Goal: Information Seeking & Learning: Learn about a topic

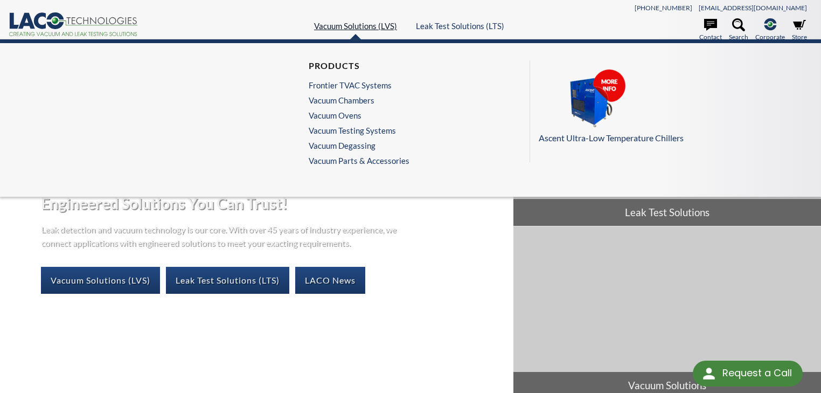
click at [351, 26] on link "Vacuum Solutions (LVS)" at bounding box center [355, 26] width 83 height 10
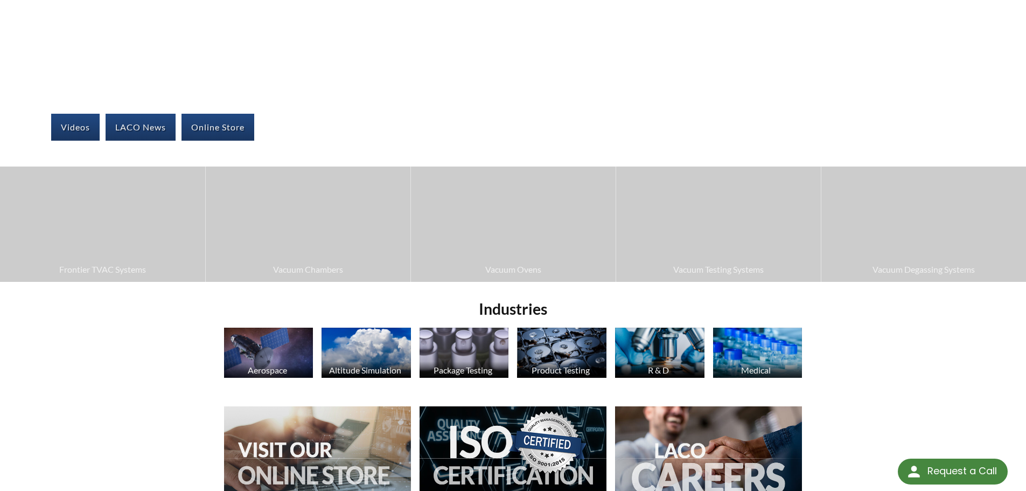
scroll to position [269, 0]
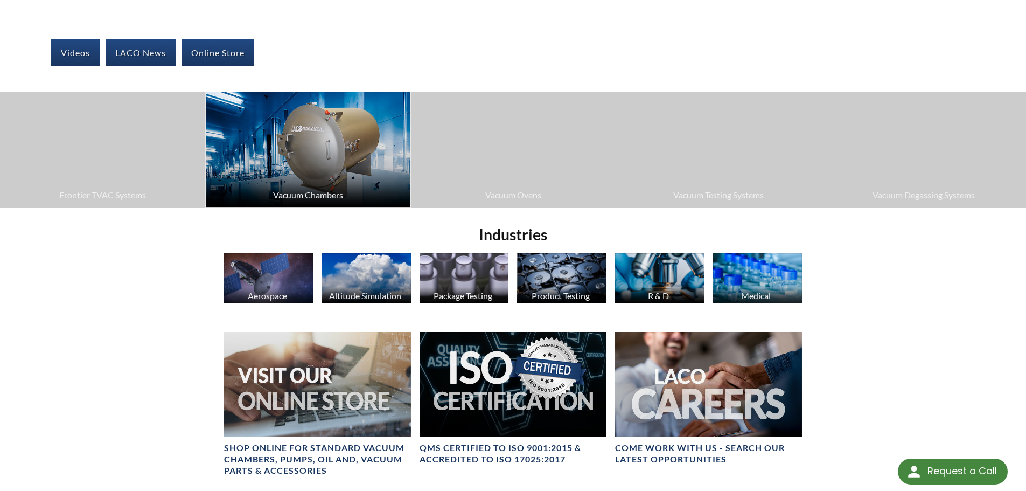
click at [309, 198] on span "Vacuum Chambers" at bounding box center [308, 195] width 194 height 14
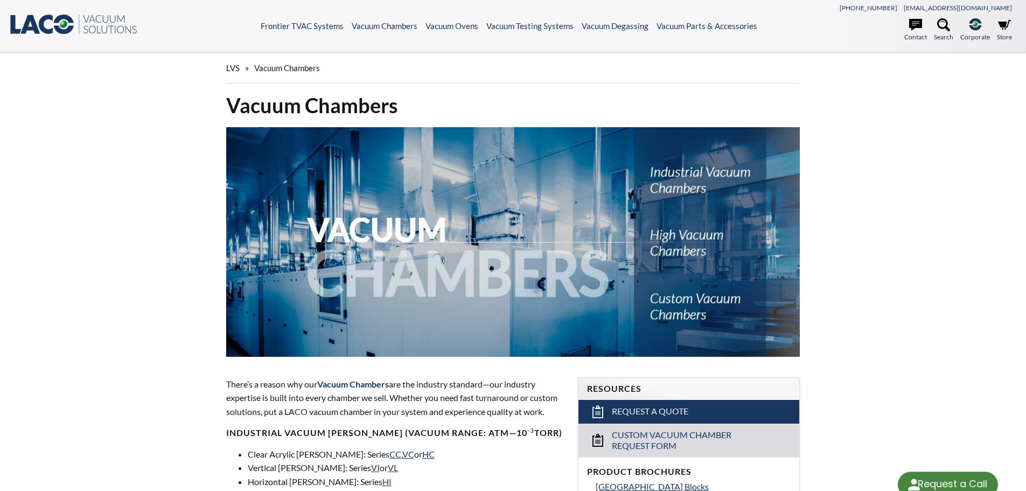
select select "Language Translate Widget"
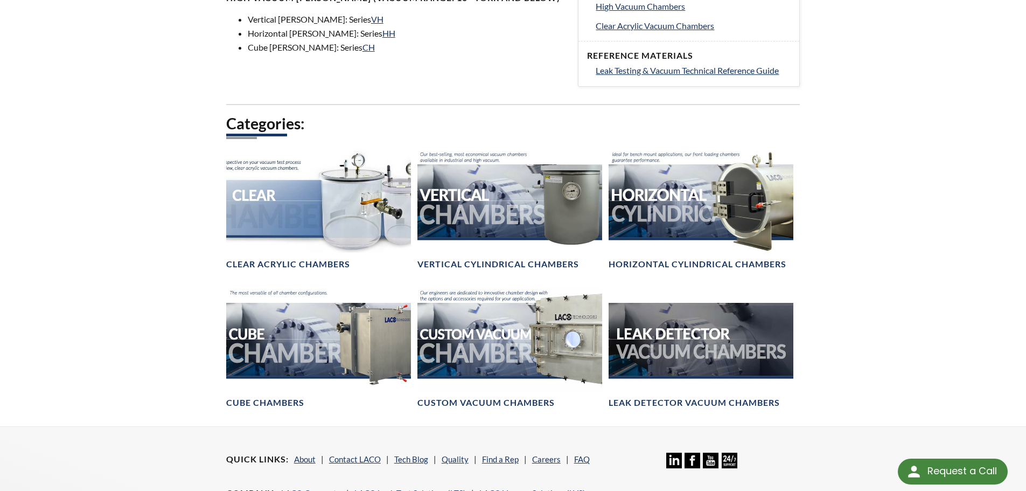
scroll to position [539, 0]
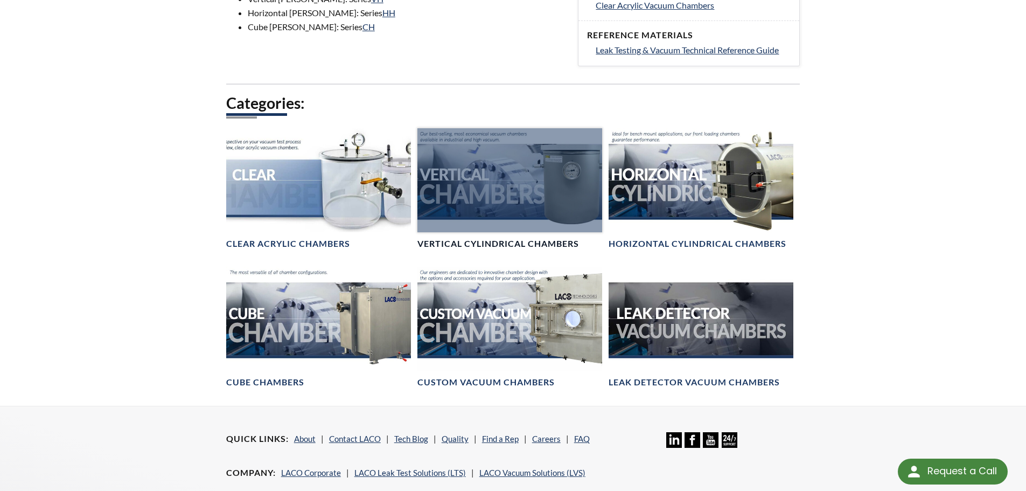
click at [459, 245] on h4 "Vertical Cylindrical Chambers" at bounding box center [499, 243] width 162 height 11
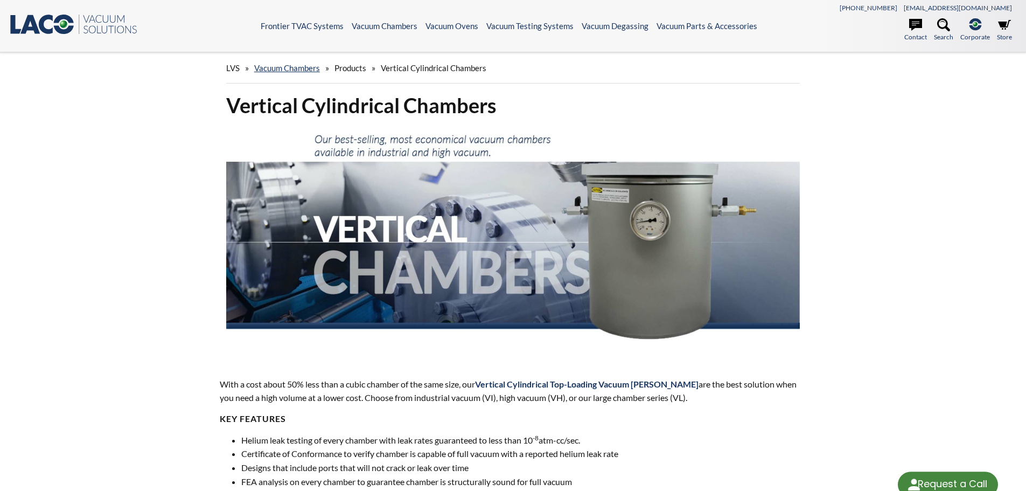
select select "Language Translate Widget"
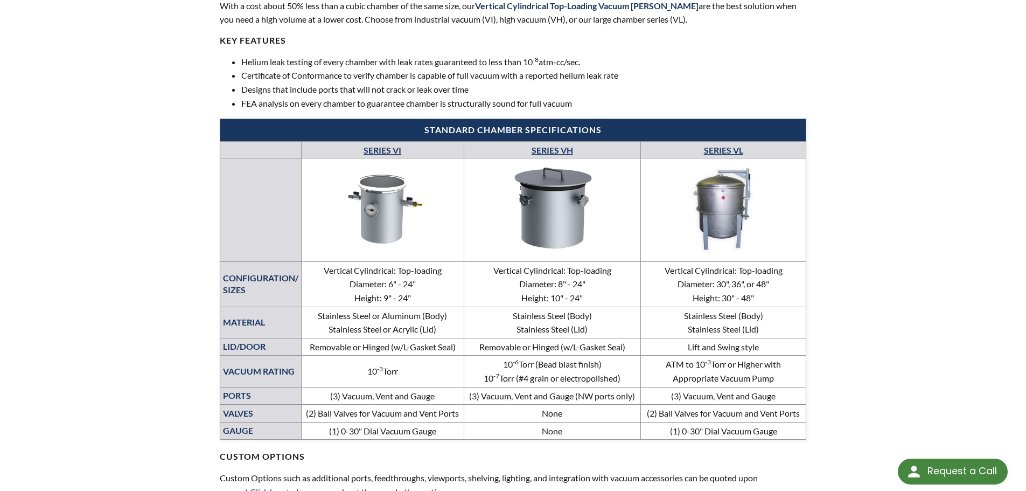
scroll to position [485, 0]
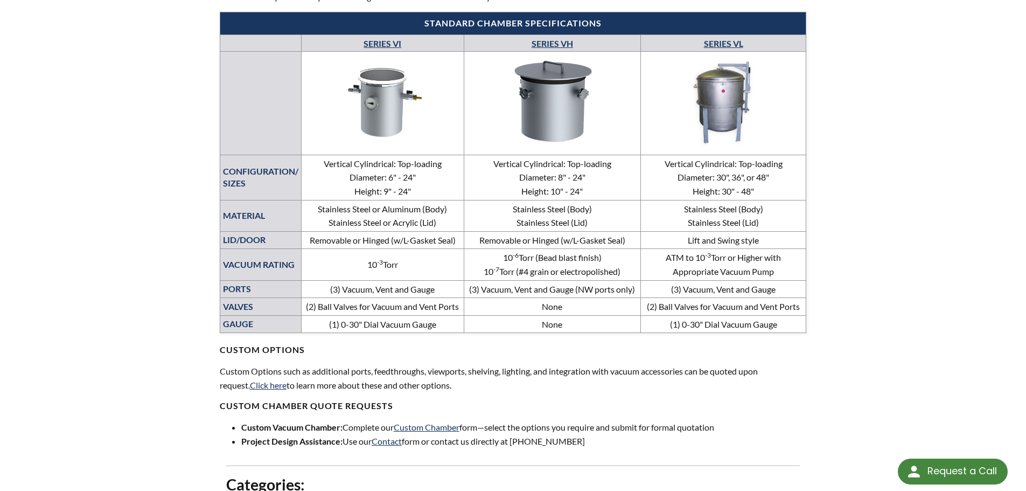
click at [381, 45] on link "SERIES VI" at bounding box center [383, 43] width 38 height 10
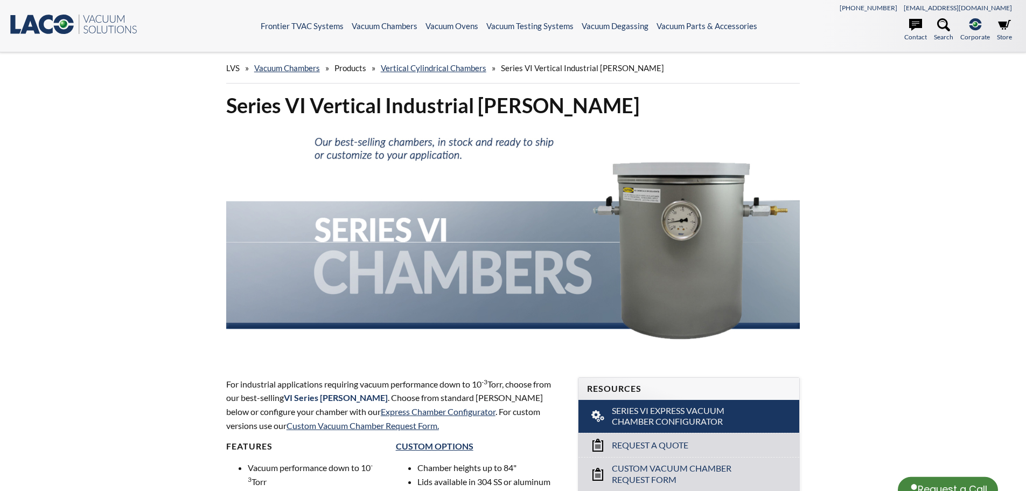
select select "Language Translate Widget"
